Goal: Task Accomplishment & Management: Manage account settings

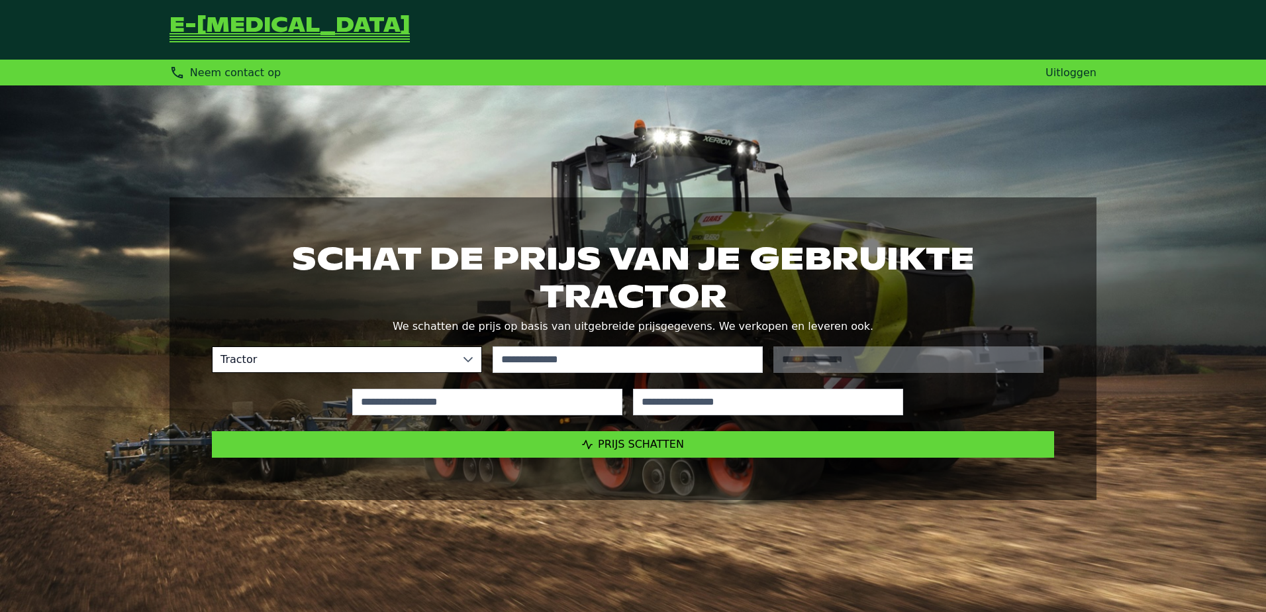
click at [1084, 71] on link "Uitloggen" at bounding box center [1070, 72] width 51 height 13
